Goal: Entertainment & Leisure: Browse casually

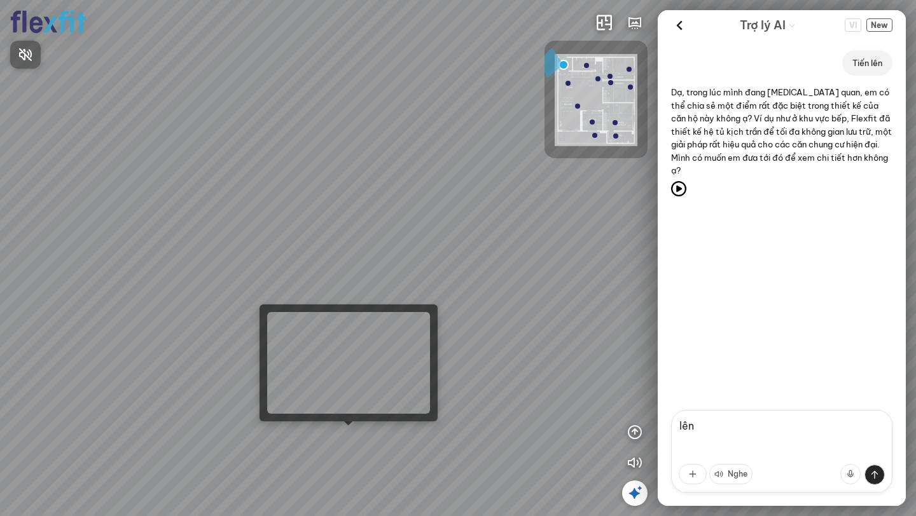
click at [335, 429] on div at bounding box center [458, 258] width 916 height 516
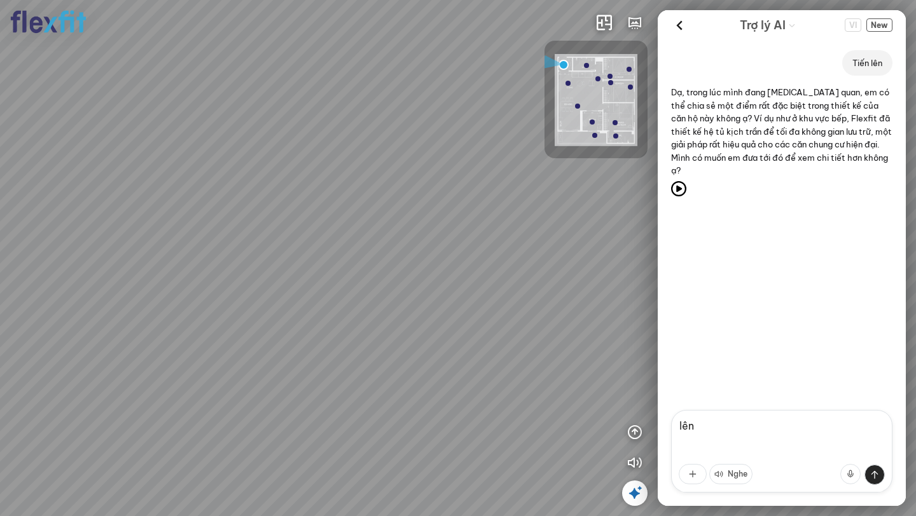
drag, startPoint x: 347, startPoint y: 311, endPoint x: 410, endPoint y: 266, distance: 77.6
click at [633, 432] on icon "button" at bounding box center [634, 432] width 15 height 15
click at [635, 246] on icon "button" at bounding box center [634, 249] width 15 height 15
click at [635, 429] on icon "button" at bounding box center [634, 432] width 15 height 15
click at [634, 399] on icon "button" at bounding box center [634, 401] width 15 height 15
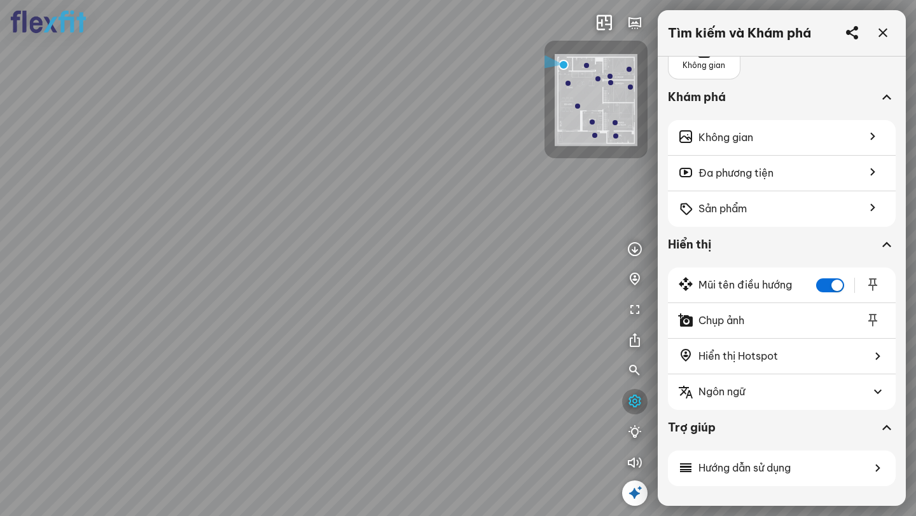
scroll to position [74, 0]
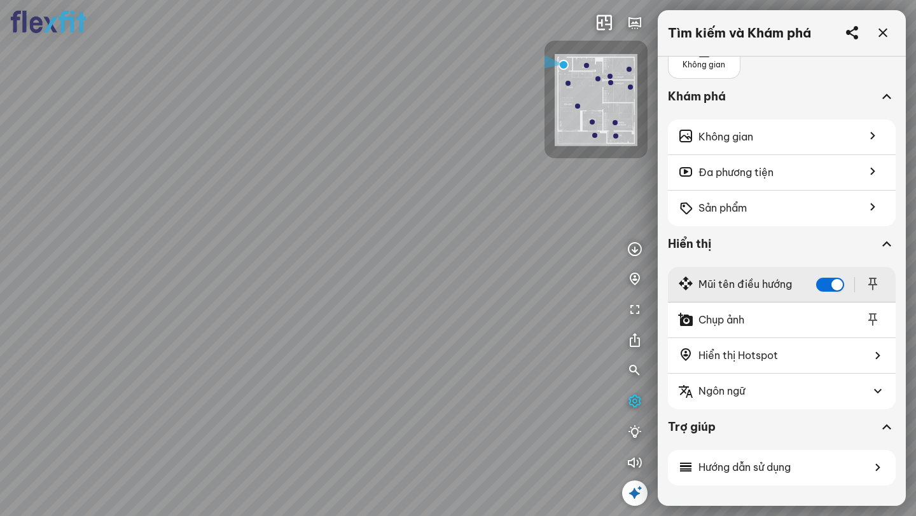
click at [865, 284] on icon at bounding box center [872, 284] width 15 height 15
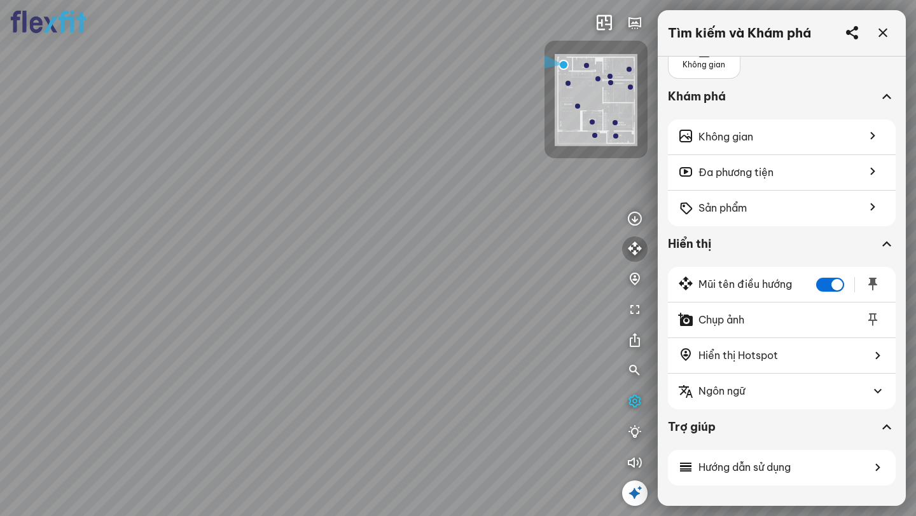
click at [634, 244] on icon "button" at bounding box center [634, 249] width 15 height 15
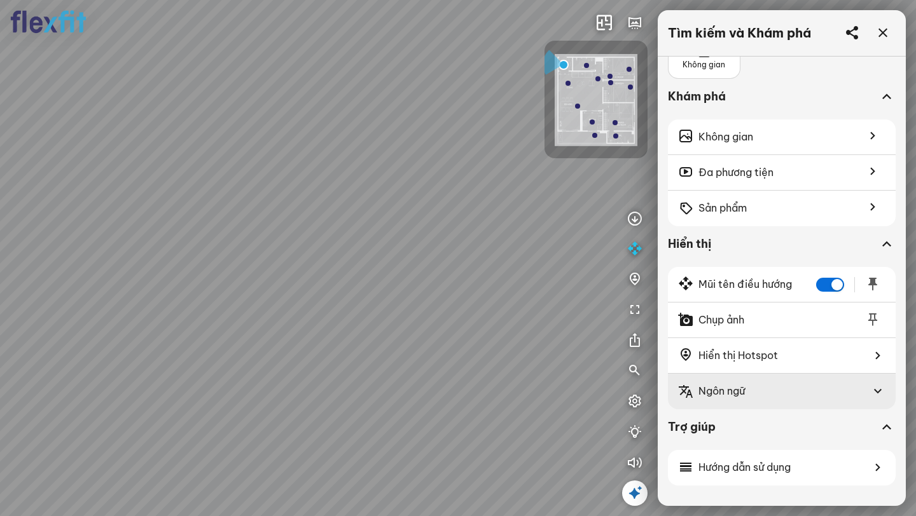
click at [729, 396] on span "Ngôn ngữ" at bounding box center [721, 391] width 46 height 16
click at [731, 392] on span "Ngôn ngữ" at bounding box center [721, 391] width 46 height 16
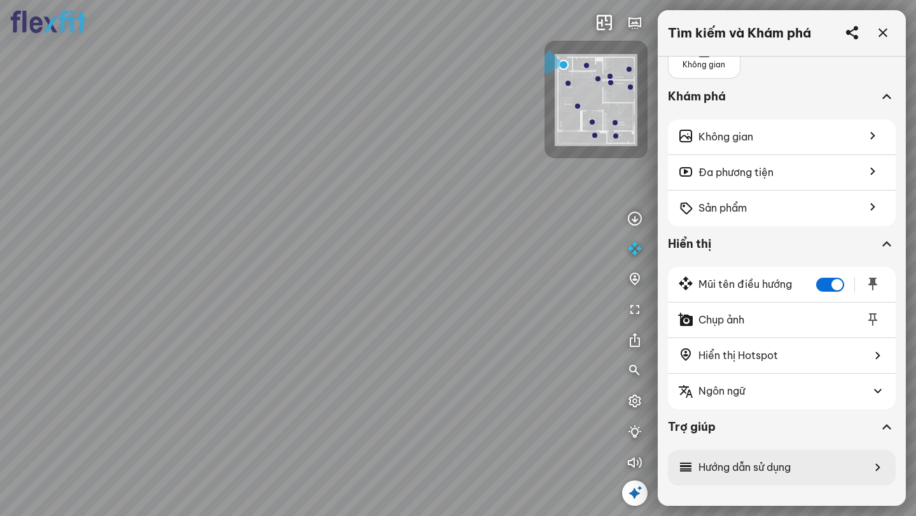
click at [715, 469] on span "Hướng dẫn sử dụng" at bounding box center [744, 468] width 92 height 16
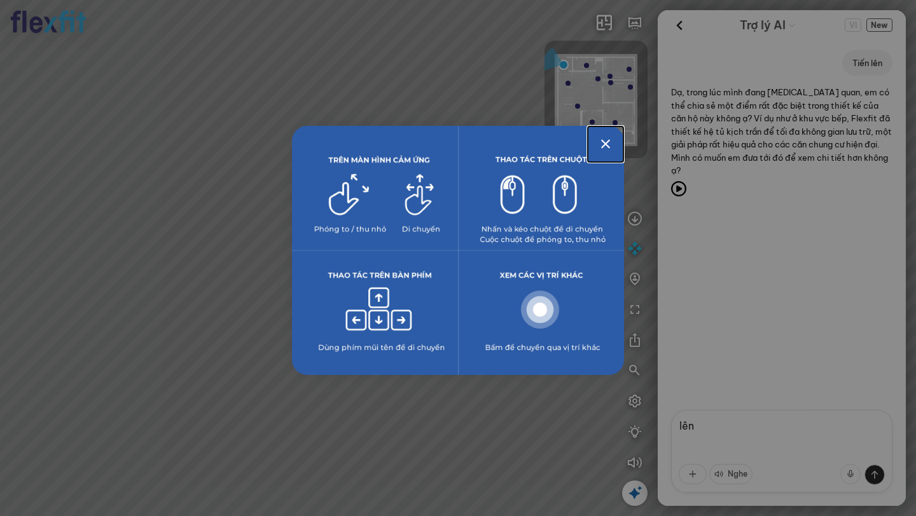
click at [600, 146] on icon "Close" at bounding box center [605, 144] width 15 height 15
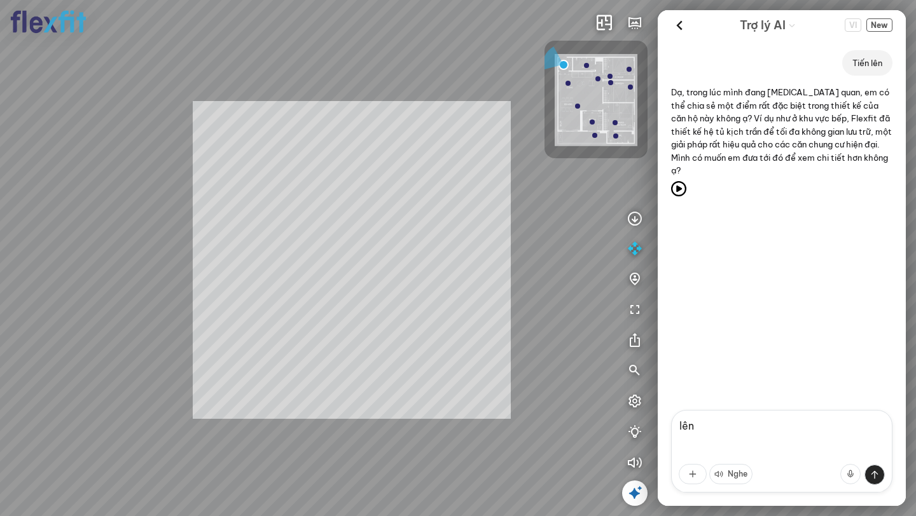
click at [487, 249] on div "INFO: krpano 1.20.8 (build [DATE]) INFO: HTML5/Desktop - Chrome 139.0 - WebGL I…" at bounding box center [458, 258] width 916 height 516
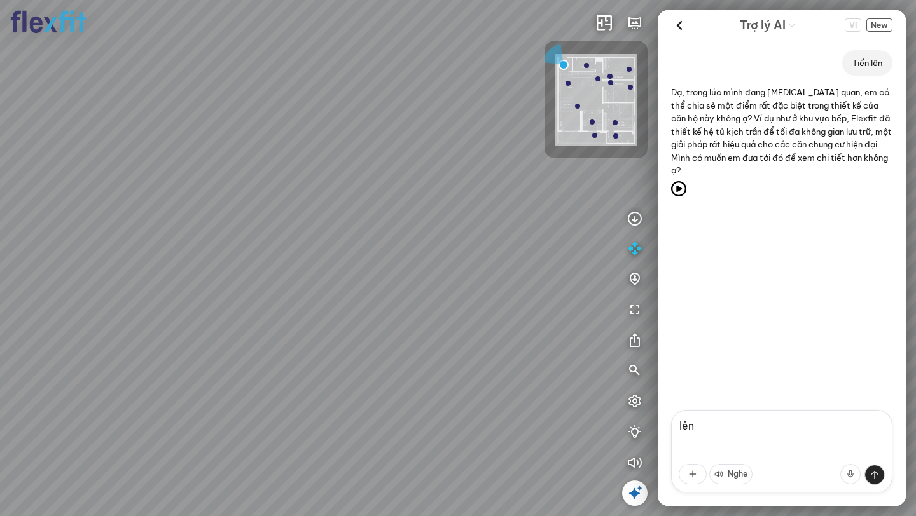
drag, startPoint x: 485, startPoint y: 247, endPoint x: 281, endPoint y: 265, distance: 204.3
click at [307, 265] on div at bounding box center [458, 258] width 916 height 516
drag, startPoint x: 281, startPoint y: 265, endPoint x: 522, endPoint y: 237, distance: 242.7
click at [504, 242] on div at bounding box center [458, 258] width 916 height 516
drag, startPoint x: 209, startPoint y: 260, endPoint x: 485, endPoint y: 273, distance: 275.7
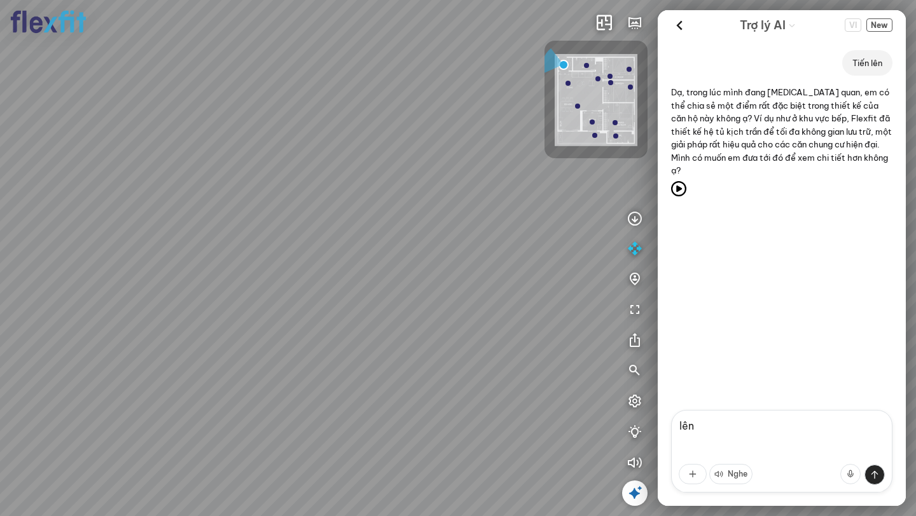
click at [476, 272] on div at bounding box center [458, 258] width 916 height 516
drag, startPoint x: 485, startPoint y: 273, endPoint x: 601, endPoint y: 269, distance: 116.5
click at [602, 272] on div at bounding box center [458, 258] width 916 height 516
drag, startPoint x: 305, startPoint y: 307, endPoint x: 528, endPoint y: 271, distance: 226.0
click at [525, 272] on div at bounding box center [458, 258] width 916 height 516
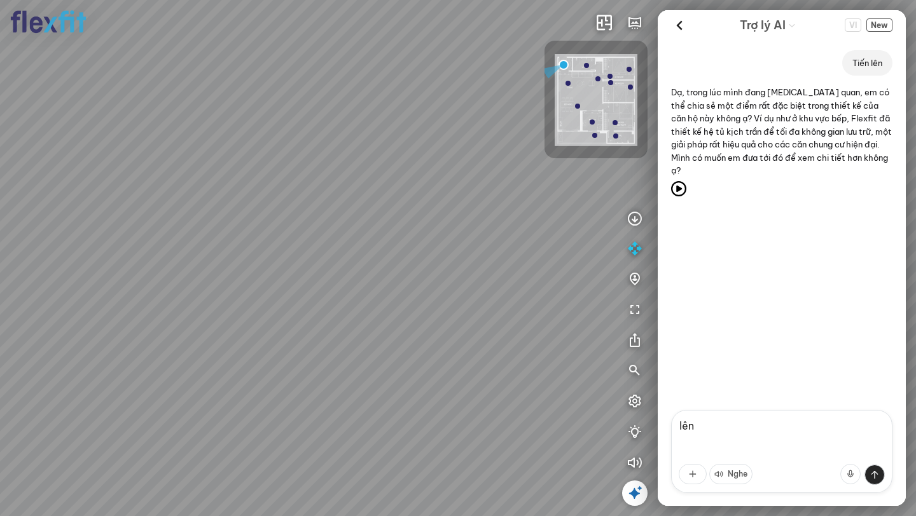
drag, startPoint x: 275, startPoint y: 300, endPoint x: 549, endPoint y: 200, distance: 291.5
click at [544, 201] on div at bounding box center [458, 258] width 916 height 516
click at [581, 88] on img at bounding box center [596, 100] width 83 height 92
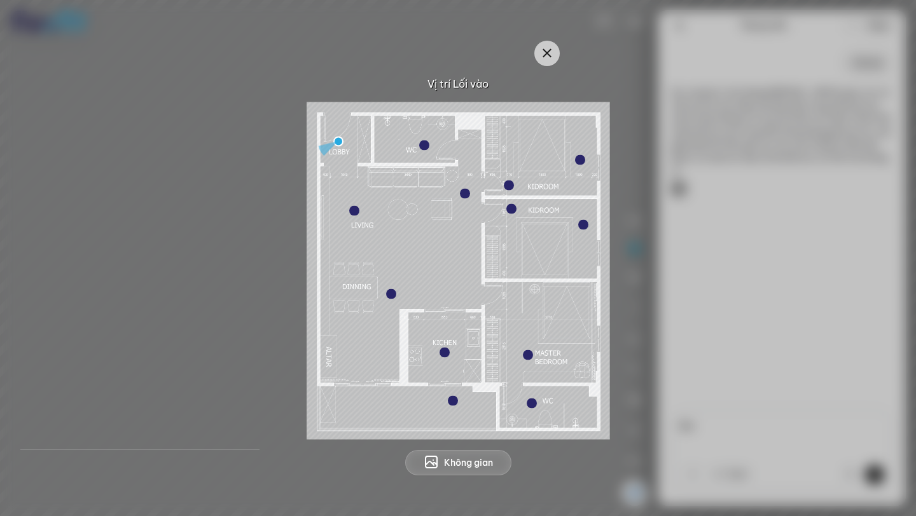
drag, startPoint x: 338, startPoint y: 141, endPoint x: 429, endPoint y: 141, distance: 90.3
click at [429, 141] on div at bounding box center [458, 271] width 303 height 338
click at [429, 141] on img at bounding box center [458, 271] width 303 height 338
click at [426, 145] on div at bounding box center [424, 145] width 10 height 10
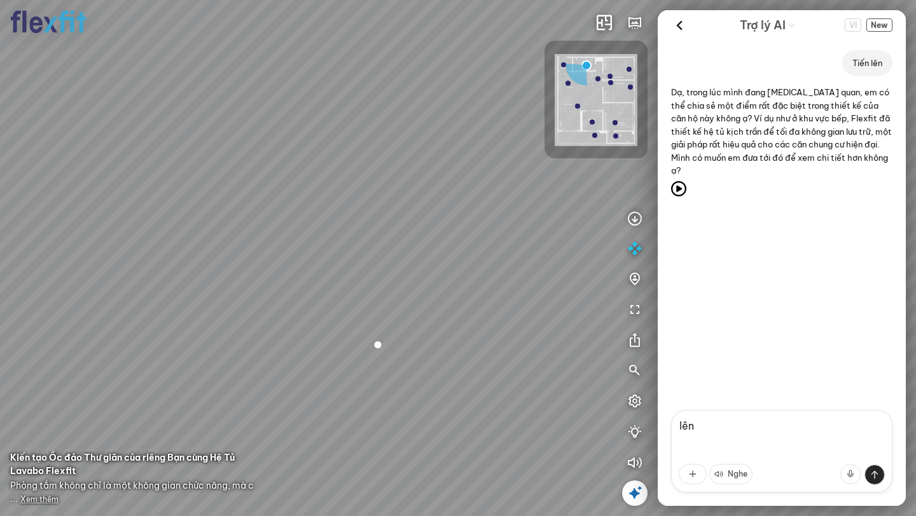
click at [549, 307] on div at bounding box center [458, 258] width 916 height 516
click at [284, 359] on div at bounding box center [282, 356] width 22 height 22
drag, startPoint x: 240, startPoint y: 239, endPoint x: 125, endPoint y: 354, distance: 162.8
click at [125, 354] on div "Bếp WC Phòng ngủ master Phòng ngủ Phòng ngủ" at bounding box center [458, 258] width 916 height 516
click at [752, 436] on textarea "lên" at bounding box center [781, 451] width 221 height 83
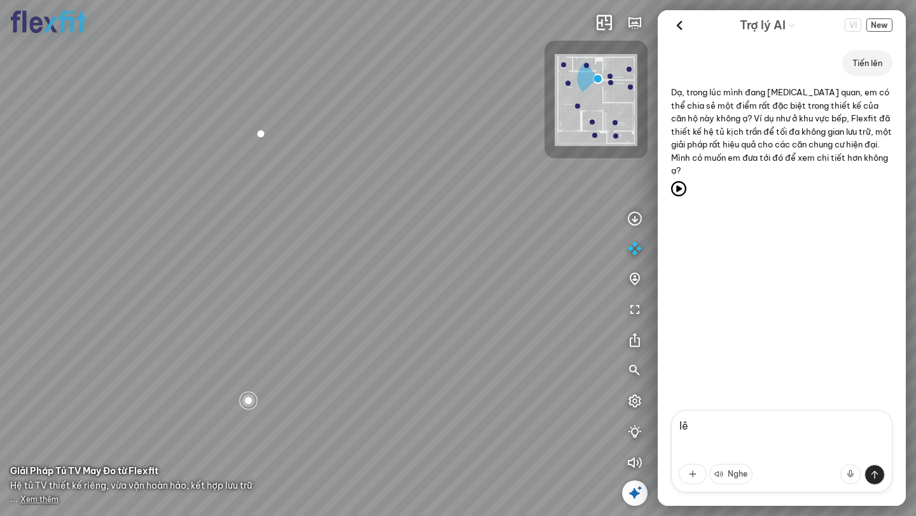
type textarea "l"
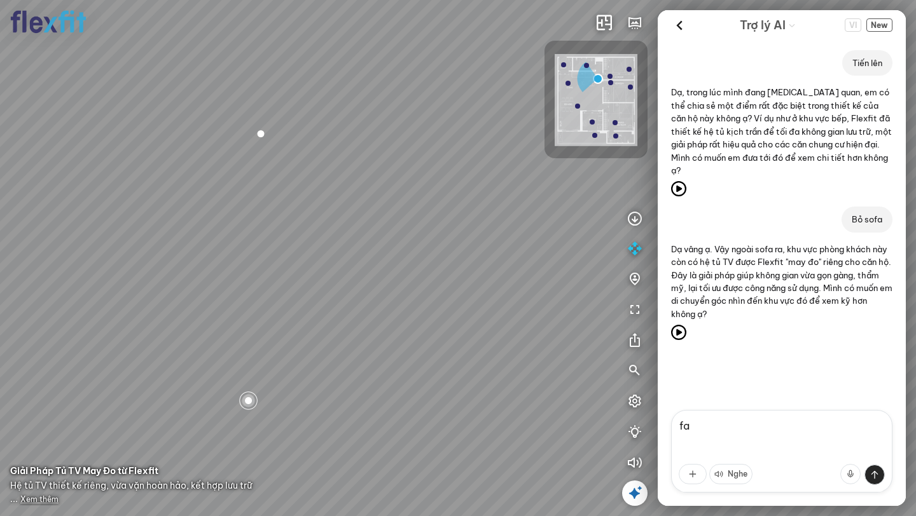
click at [609, 134] on img at bounding box center [596, 100] width 83 height 92
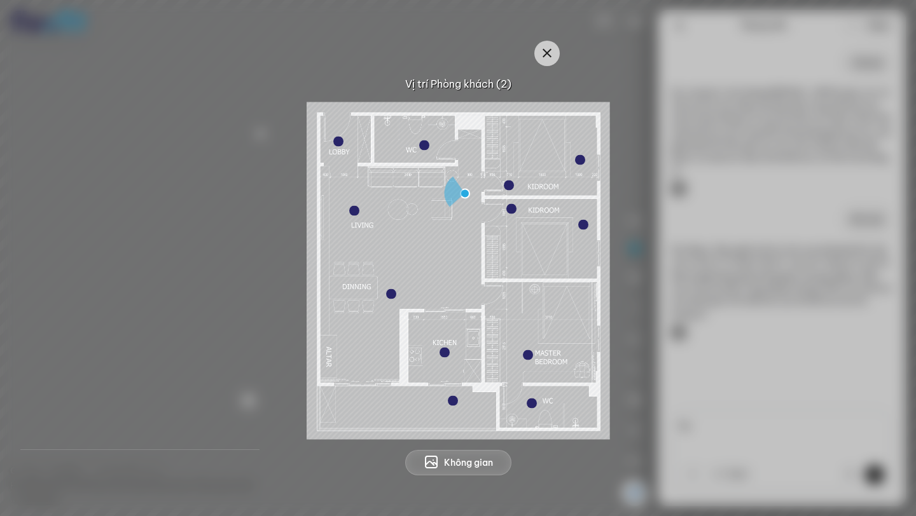
click at [582, 226] on div at bounding box center [583, 224] width 10 height 10
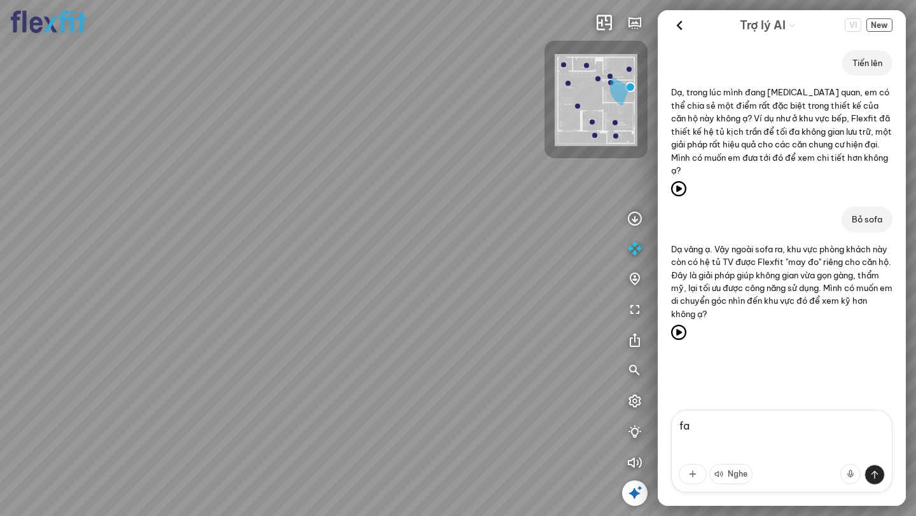
drag, startPoint x: 583, startPoint y: 226, endPoint x: 455, endPoint y: 178, distance: 136.7
click at [455, 178] on div "Phòng khách" at bounding box center [458, 258] width 916 height 516
drag, startPoint x: 480, startPoint y: 204, endPoint x: 266, endPoint y: 243, distance: 216.7
click at [270, 242] on div "Phòng khách" at bounding box center [458, 258] width 916 height 516
drag, startPoint x: 267, startPoint y: 243, endPoint x: 520, endPoint y: 145, distance: 270.8
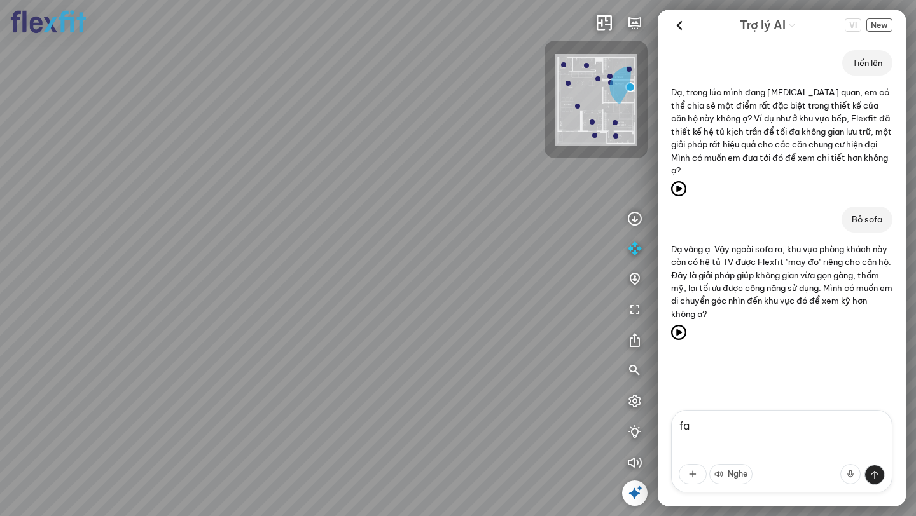
click at [516, 150] on div "Phòng khách" at bounding box center [458, 258] width 916 height 516
drag, startPoint x: 417, startPoint y: 128, endPoint x: 488, endPoint y: 112, distance: 72.5
click at [488, 113] on div "Phòng khách" at bounding box center [458, 258] width 916 height 516
click at [777, 434] on textarea "fa" at bounding box center [781, 451] width 221 height 83
type textarea "f"
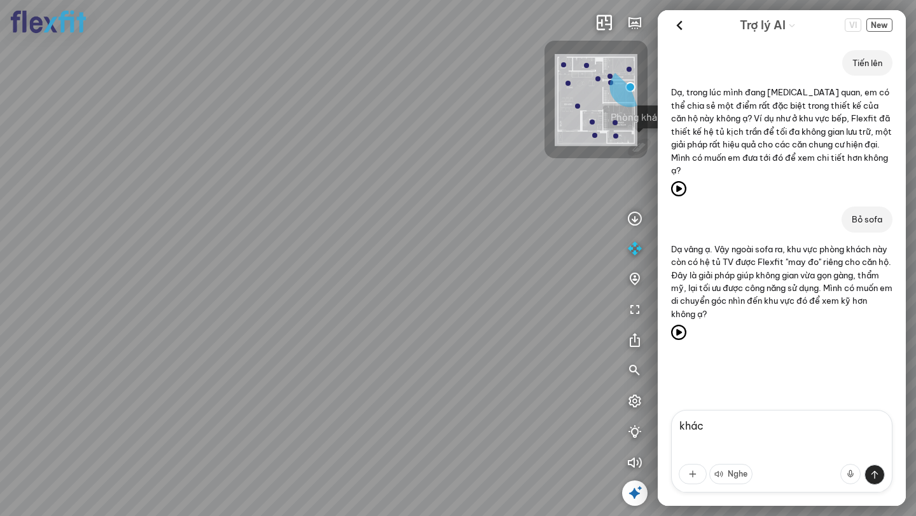
scroll to position [2, 0]
type textarea "k"
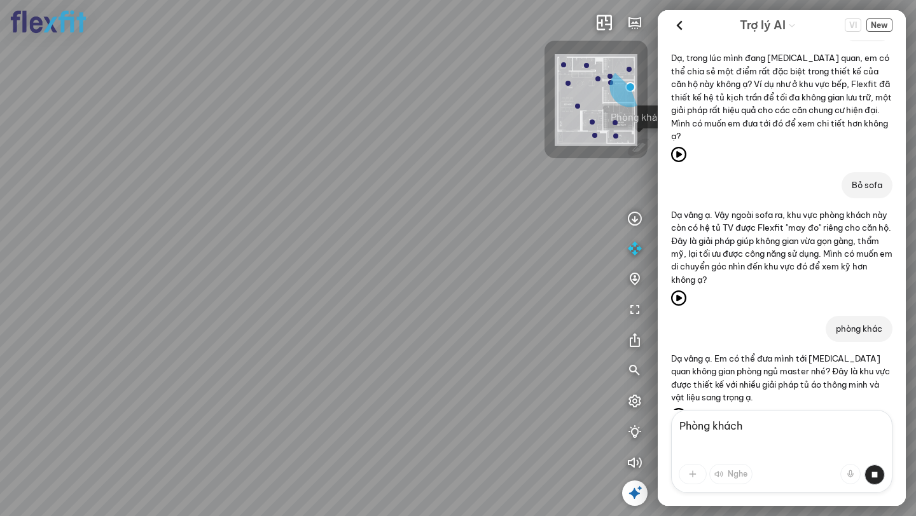
scroll to position [60, 0]
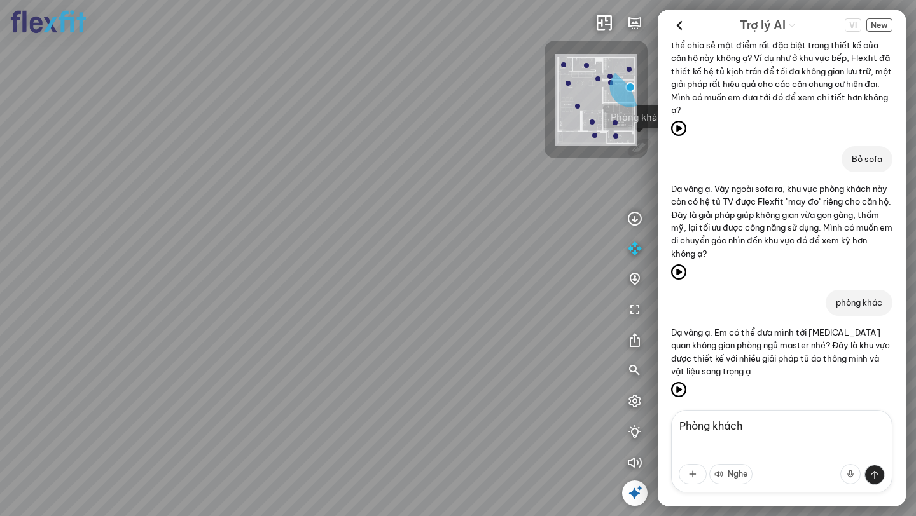
type textarea "Phòng khách"
click at [680, 382] on icon at bounding box center [678, 389] width 15 height 15
click at [742, 423] on textarea "Phòng khách" at bounding box center [781, 451] width 221 height 83
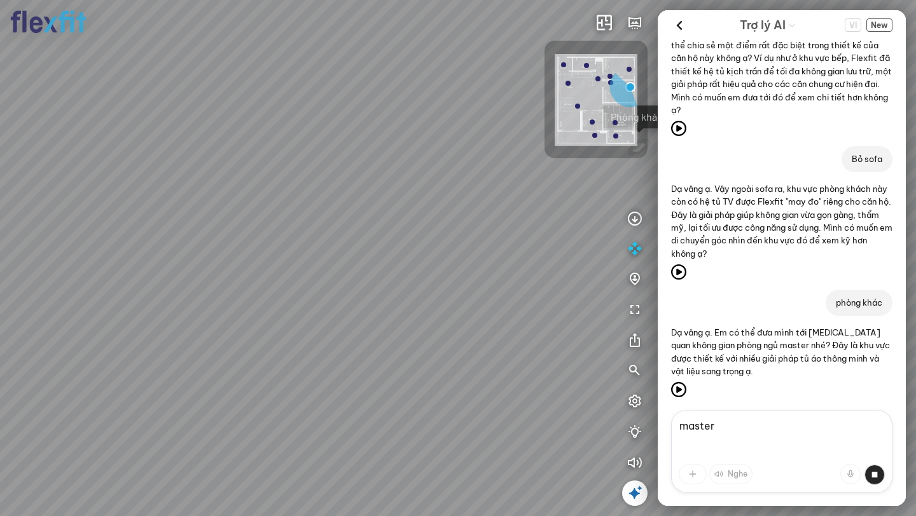
scroll to position [120, 0]
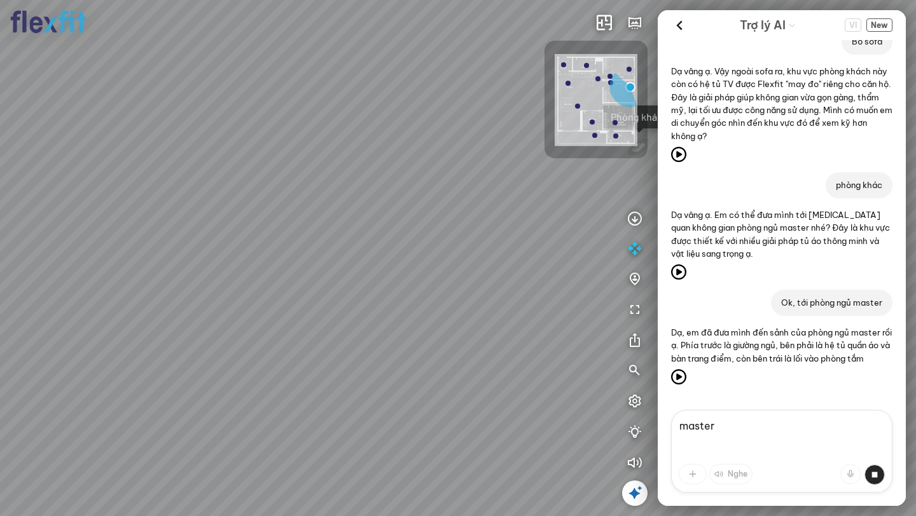
scroll to position [171, 0]
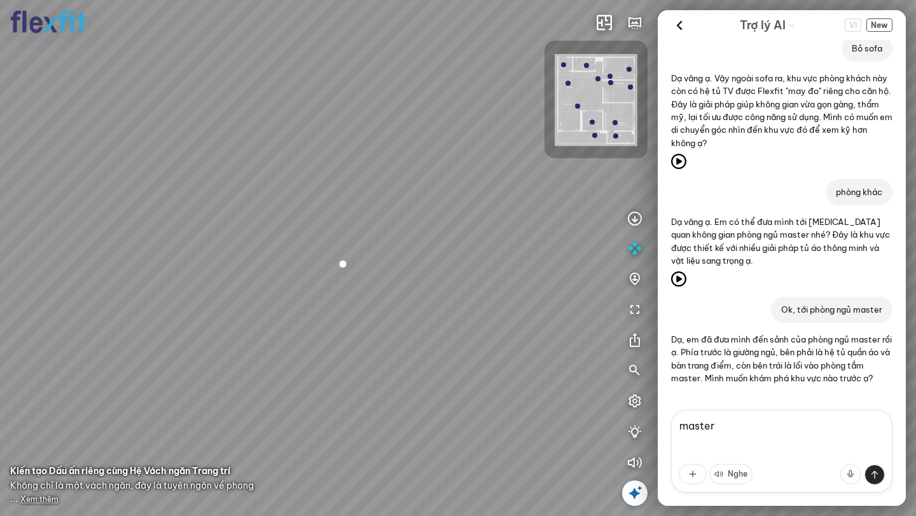
type textarea "master"
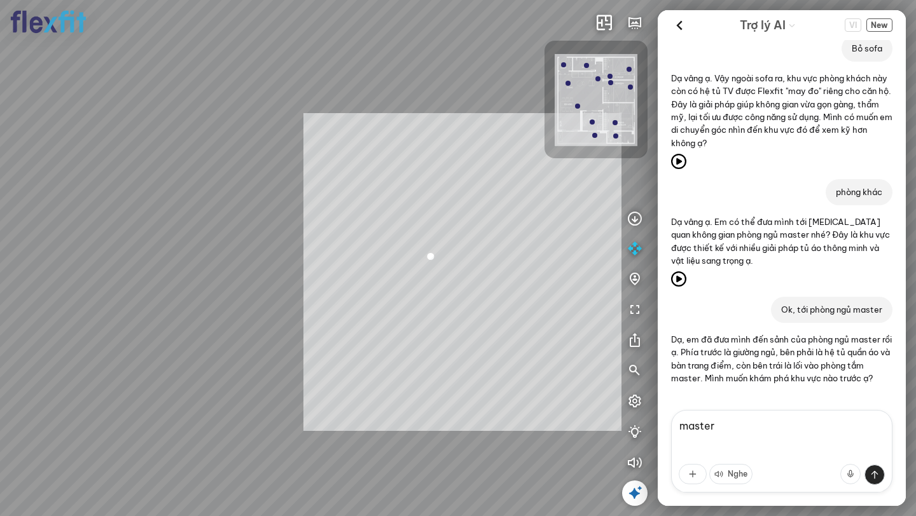
click at [460, 291] on div "INFO: krpano 1.20.8 (build [DATE]) INFO: HTML5/Desktop - Chrome 139.0 - WebGL I…" at bounding box center [458, 258] width 916 height 516
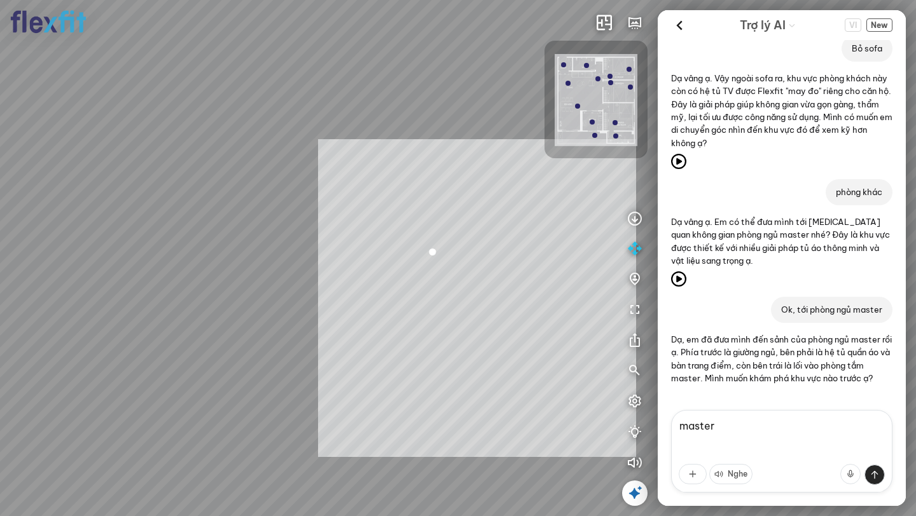
drag, startPoint x: 477, startPoint y: 298, endPoint x: 284, endPoint y: 307, distance: 192.9
click at [284, 307] on div at bounding box center [458, 258] width 916 height 516
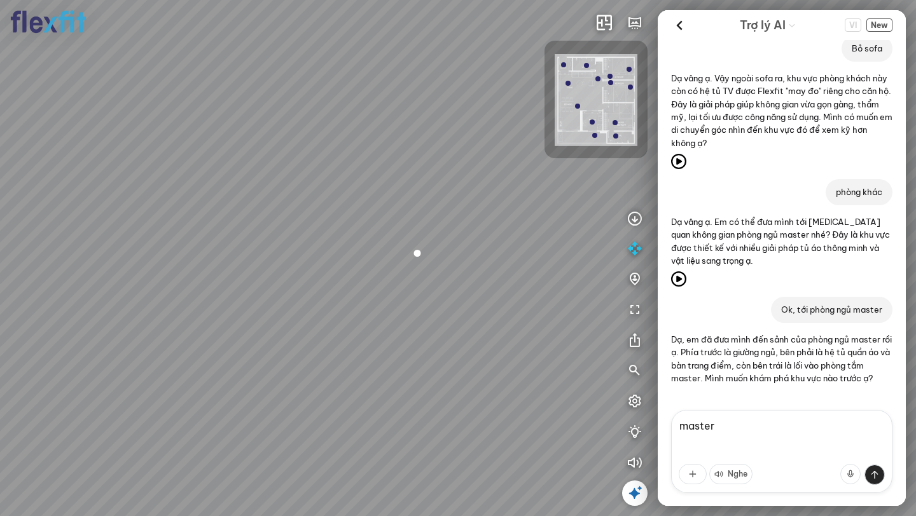
drag, startPoint x: 285, startPoint y: 308, endPoint x: 259, endPoint y: 291, distance: 30.9
click at [259, 292] on div at bounding box center [458, 258] width 916 height 516
drag, startPoint x: 337, startPoint y: 191, endPoint x: 532, endPoint y: 147, distance: 200.1
click at [532, 147] on div at bounding box center [458, 258] width 916 height 516
drag, startPoint x: 205, startPoint y: 281, endPoint x: 511, endPoint y: 204, distance: 316.0
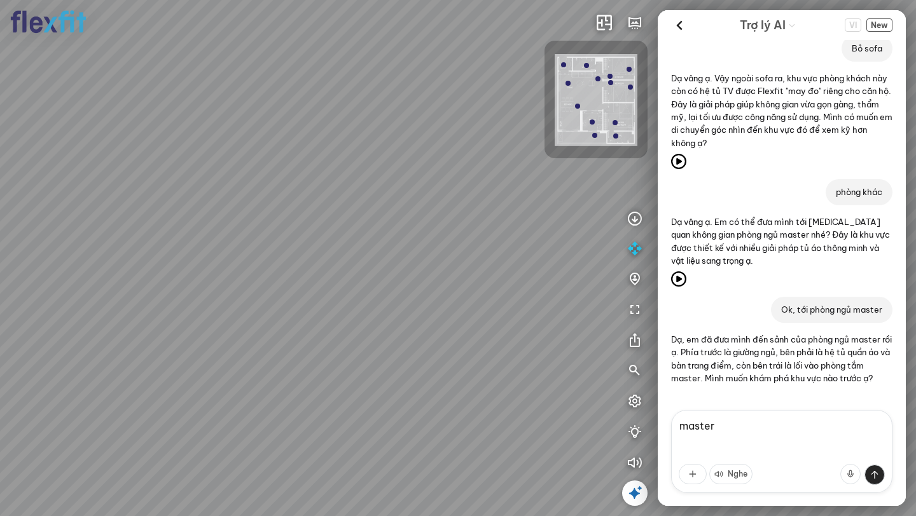
click at [511, 204] on div at bounding box center [458, 258] width 916 height 516
drag, startPoint x: 584, startPoint y: 224, endPoint x: 219, endPoint y: 250, distance: 366.6
click at [219, 250] on div at bounding box center [458, 258] width 916 height 516
drag, startPoint x: 331, startPoint y: 245, endPoint x: 0, endPoint y: 282, distance: 332.8
click at [0, 282] on div at bounding box center [458, 258] width 916 height 516
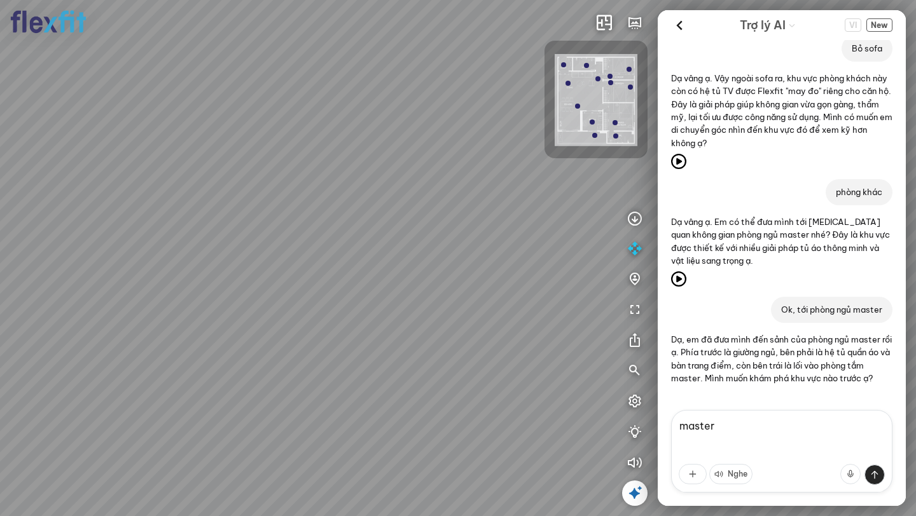
drag, startPoint x: 242, startPoint y: 252, endPoint x: 0, endPoint y: 265, distance: 242.0
click at [0, 268] on div at bounding box center [458, 258] width 916 height 516
click at [727, 425] on textarea "master" at bounding box center [781, 451] width 221 height 83
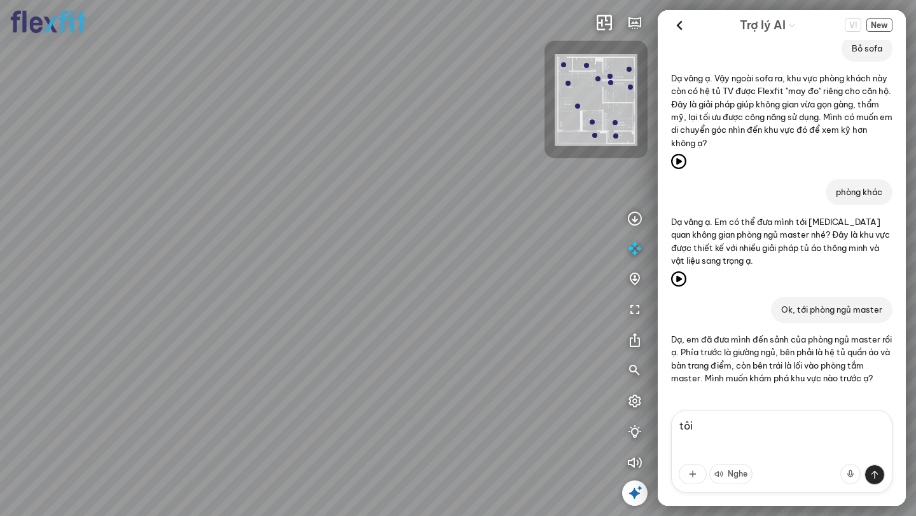
scroll to position [230, 0]
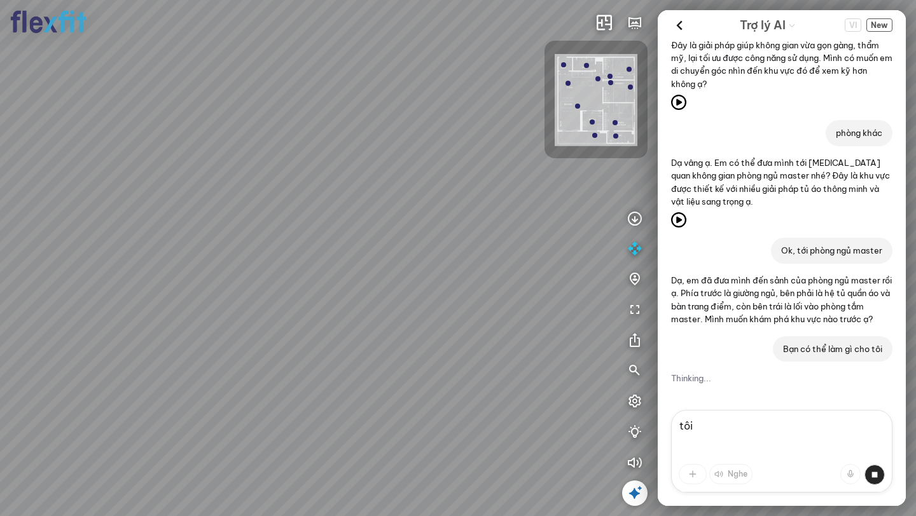
type textarea "tôi"
